Goal: Browse casually: Explore the website without a specific task or goal

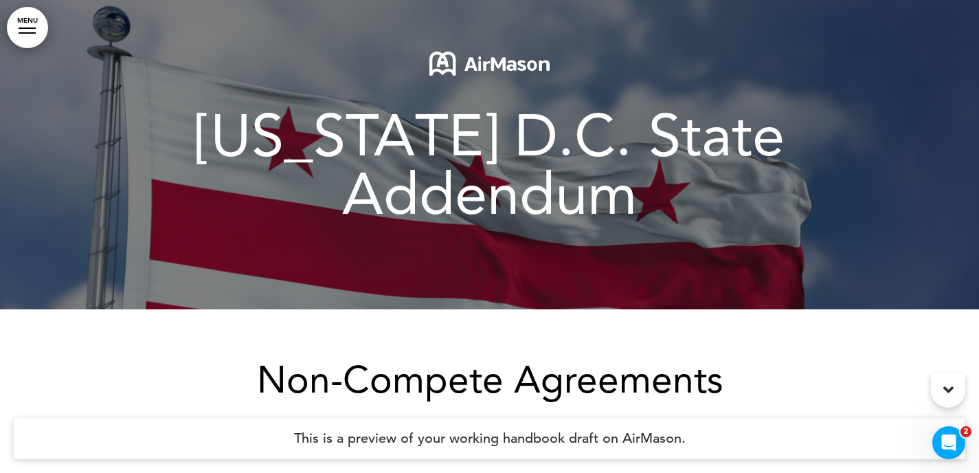
click at [502, 62] on img at bounding box center [489, 64] width 120 height 24
click at [36, 35] on link "MENU" at bounding box center [27, 27] width 41 height 41
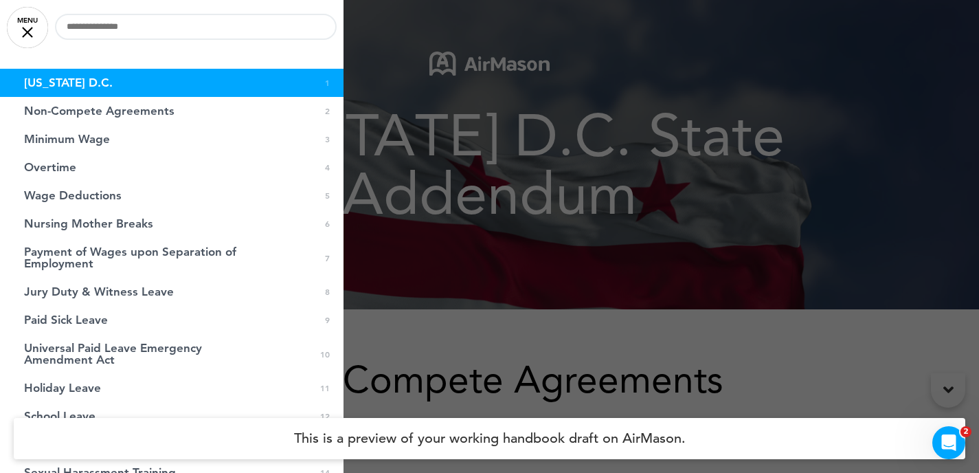
click at [686, 274] on div at bounding box center [489, 236] width 979 height 473
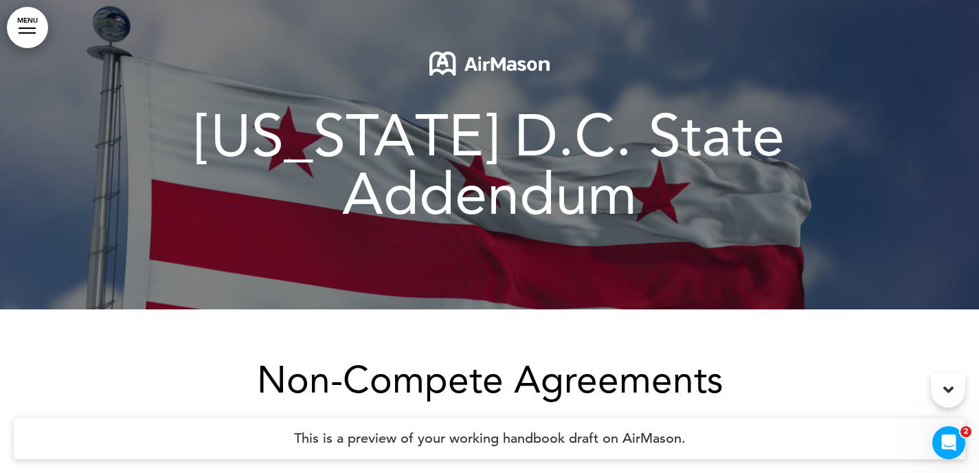
click at [527, 81] on p at bounding box center [489, 67] width 687 height 31
click at [524, 59] on img at bounding box center [489, 64] width 120 height 24
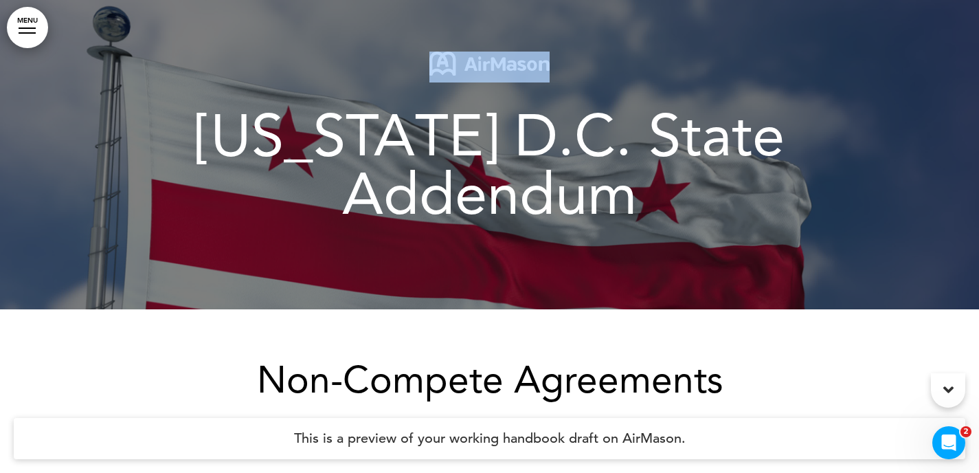
click at [524, 59] on img at bounding box center [489, 64] width 120 height 24
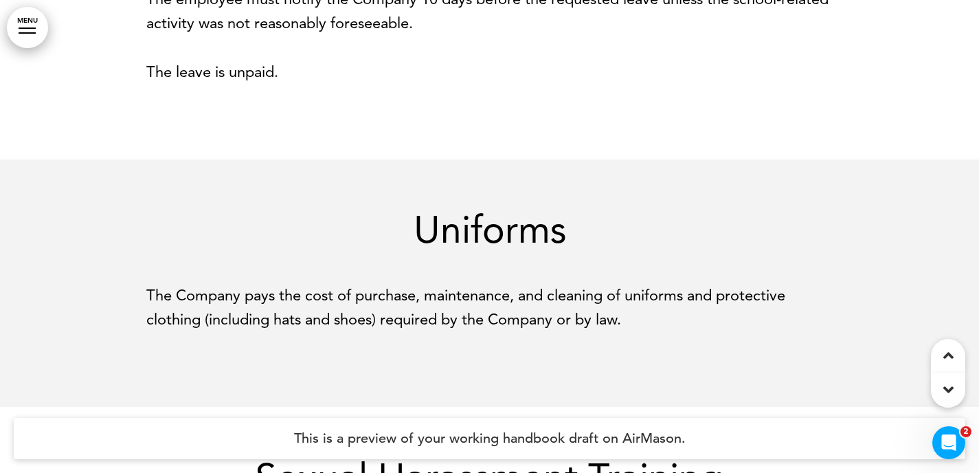
scroll to position [5683, 0]
